Goal: Task Accomplishment & Management: Manage account settings

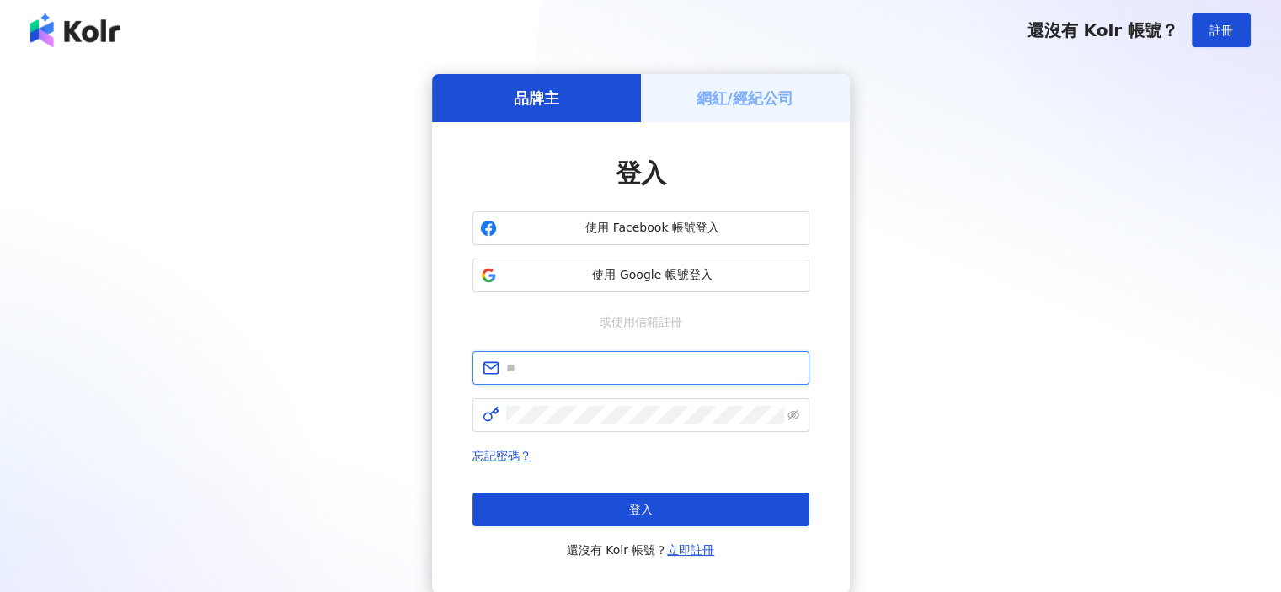
click at [511, 374] on input "text" at bounding box center [652, 368] width 293 height 19
type input "**********"
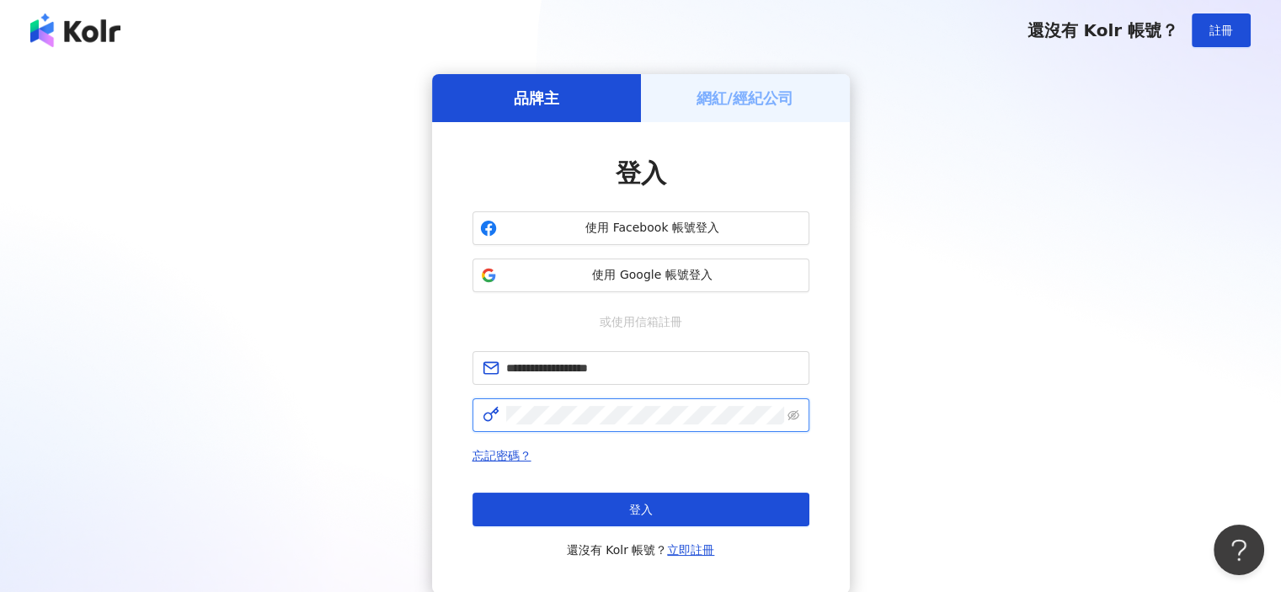
click button "登入" at bounding box center [641, 510] width 337 height 34
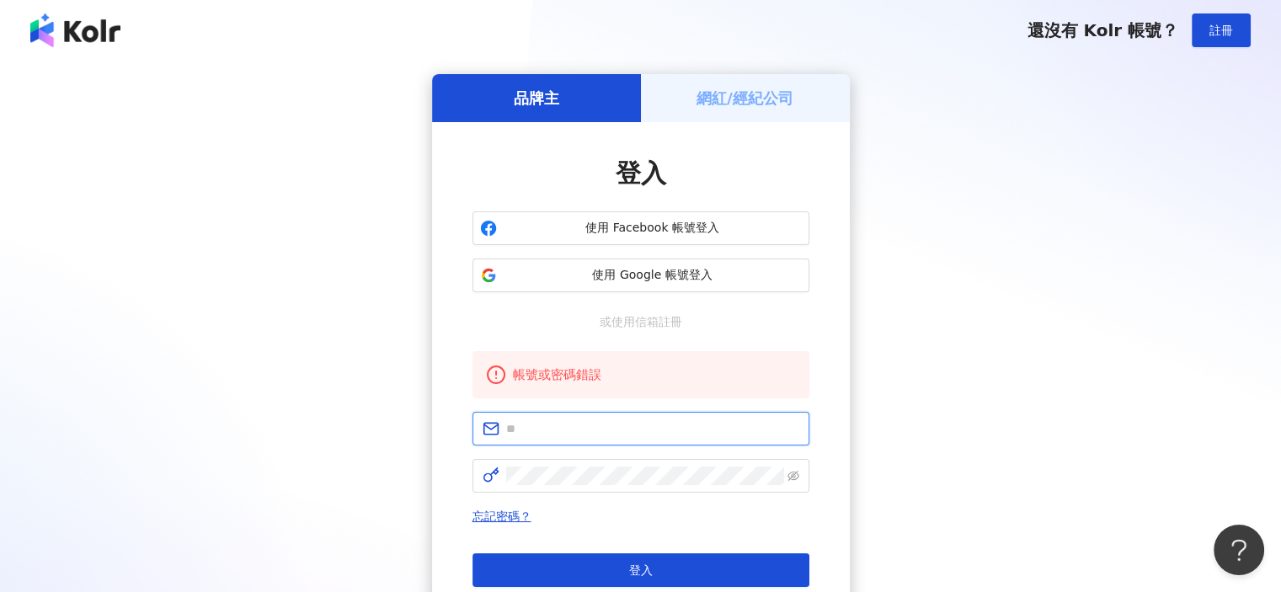
click at [535, 431] on input "text" at bounding box center [652, 429] width 293 height 19
type input "**********"
click at [580, 486] on span at bounding box center [641, 476] width 337 height 34
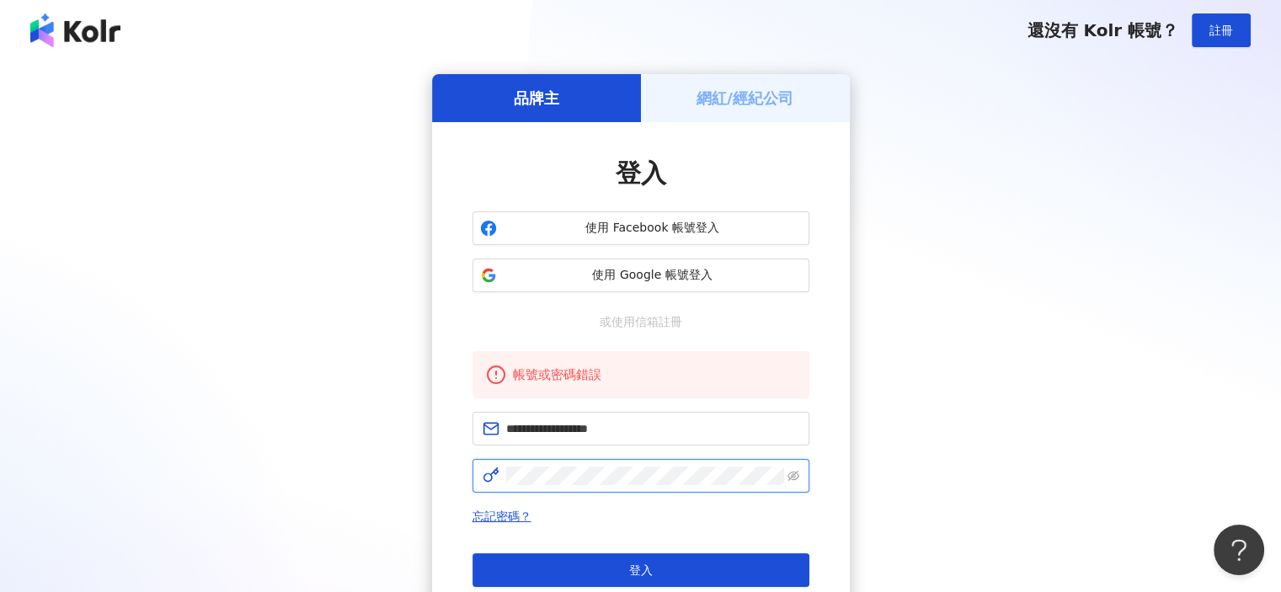
click button "登入" at bounding box center [641, 571] width 337 height 34
click at [208, 385] on div "品牌主 網紅/經紀公司 登入 使用 Facebook 帳號登入 使用 Google 帳號登入 或使用信箱註冊 帳號或密碼錯誤 忘記密碼？ 登入 還沒有 Kol…" at bounding box center [640, 364] width 1241 height 580
click at [80, 28] on img at bounding box center [75, 30] width 90 height 34
click at [186, 404] on div "品牌主 網紅/經紀公司 登入 使用 Facebook 帳號登入 使用 Google 帳號登入 或使用信箱註冊 帳號或密碼錯誤 忘記密碼？ 登入 還沒有 Kol…" at bounding box center [640, 364] width 1241 height 580
click at [637, 591] on div "登入 還沒有 Kolr 帳號？ 立即註冊" at bounding box center [641, 587] width 337 height 67
